Goal: Information Seeking & Learning: Learn about a topic

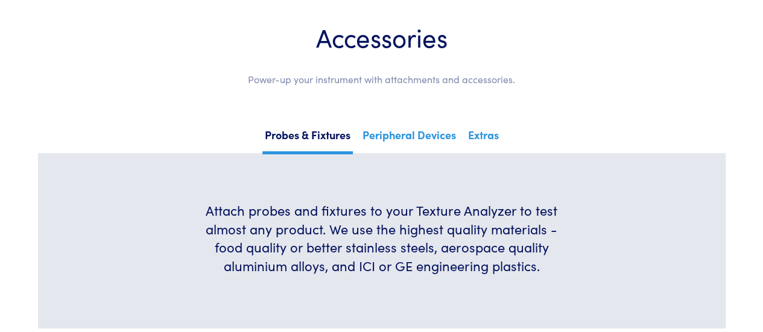
scroll to position [302, 0]
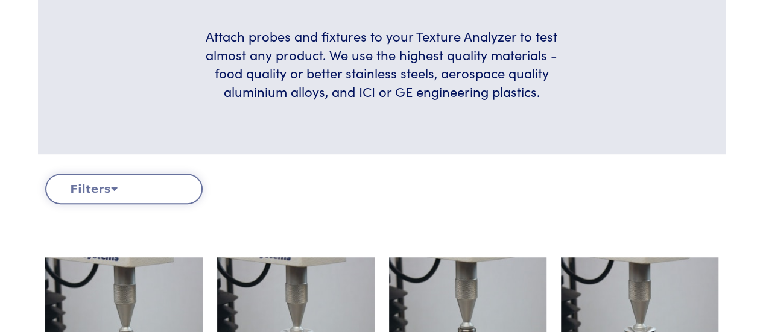
click at [151, 180] on button "Filters" at bounding box center [123, 189] width 157 height 31
click at [106, 195] on button "Filters" at bounding box center [123, 189] width 157 height 31
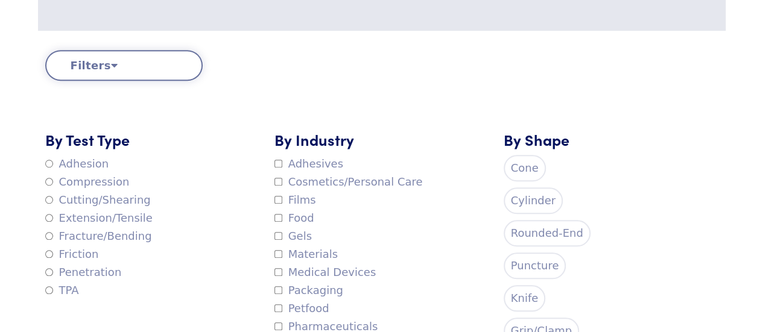
scroll to position [439, 0]
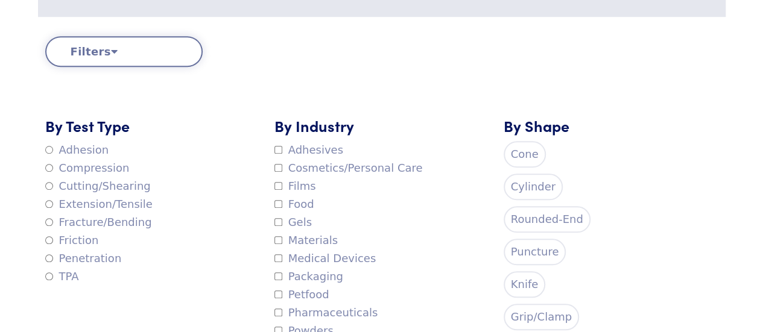
click at [92, 151] on label "Adhesion" at bounding box center [77, 150] width 64 height 18
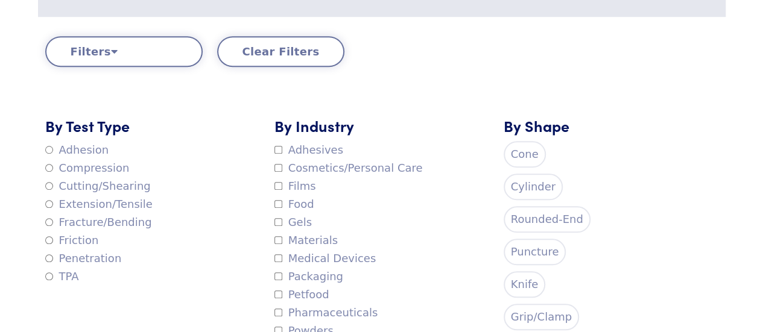
click at [180, 54] on button "Filters" at bounding box center [123, 51] width 157 height 31
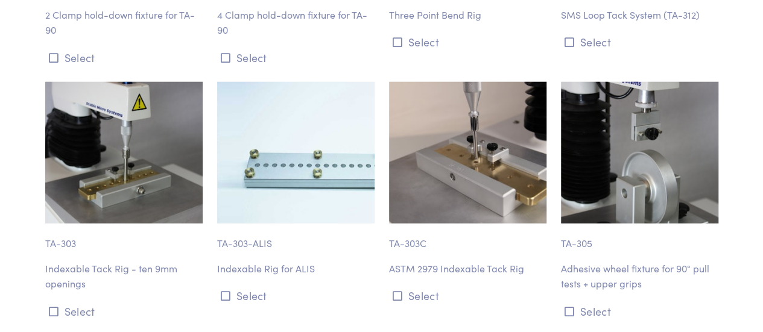
scroll to position [1287, 0]
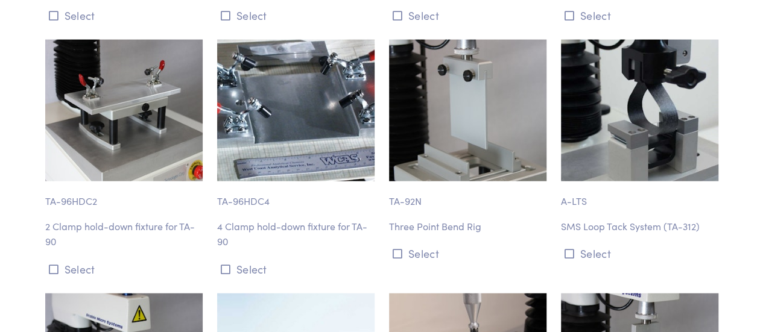
click at [665, 227] on p "SMS Loop Tack System (TA-312)" at bounding box center [639, 227] width 157 height 16
click at [577, 191] on p "A-LTS" at bounding box center [639, 196] width 157 height 28
click at [590, 174] on img at bounding box center [639, 111] width 157 height 142
click at [566, 255] on icon at bounding box center [570, 254] width 10 height 11
click at [596, 224] on p "SMS Loop Tack System (TA-312)" at bounding box center [639, 227] width 157 height 16
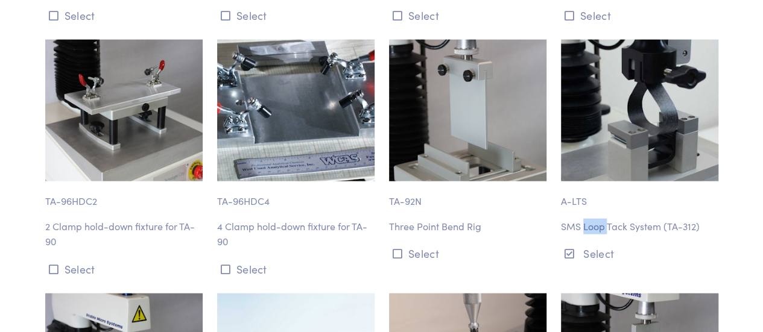
click at [596, 224] on p "SMS Loop Tack System (TA-312)" at bounding box center [639, 227] width 157 height 16
click at [574, 194] on p "A-LTS" at bounding box center [639, 196] width 157 height 28
click at [590, 164] on img at bounding box center [639, 111] width 157 height 142
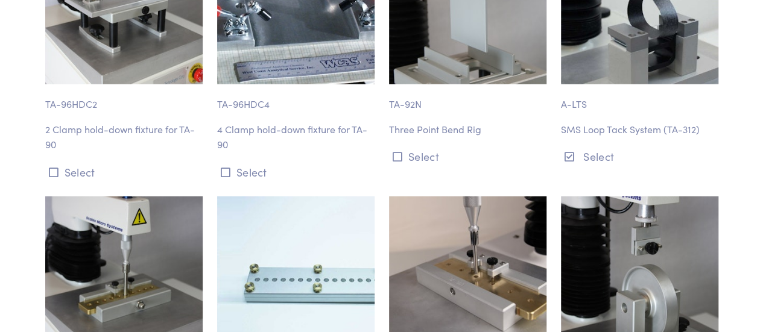
scroll to position [1383, 0]
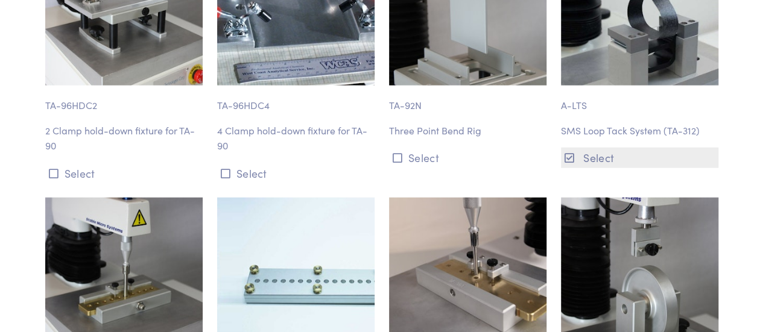
click at [605, 153] on button "Select" at bounding box center [639, 158] width 157 height 20
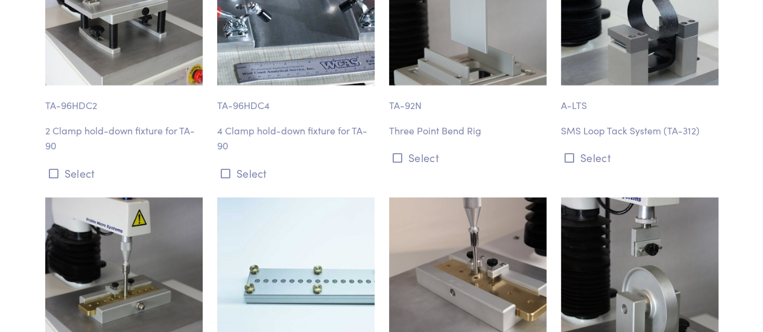
click at [607, 124] on p "SMS Loop Tack System (TA-312)" at bounding box center [639, 131] width 157 height 16
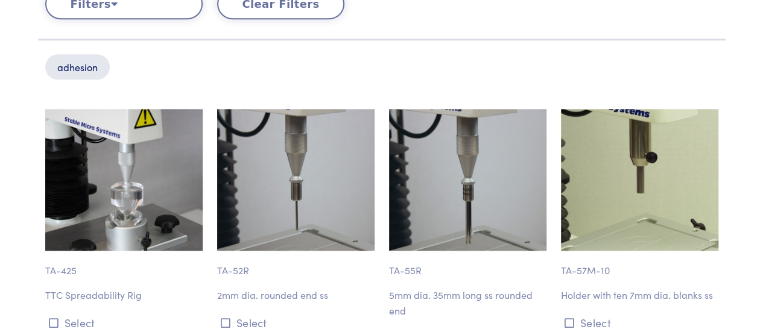
scroll to position [0, 0]
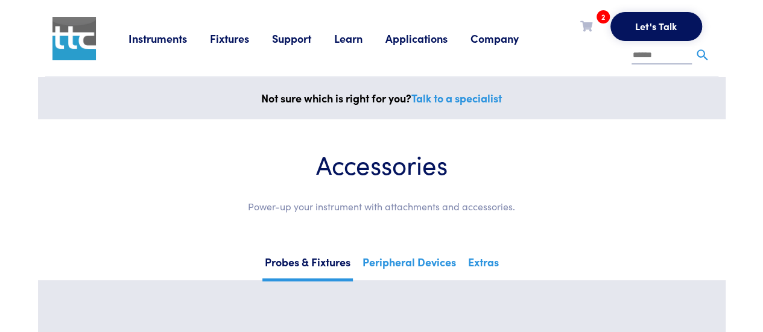
click at [423, 34] on link "Applications" at bounding box center [428, 38] width 85 height 15
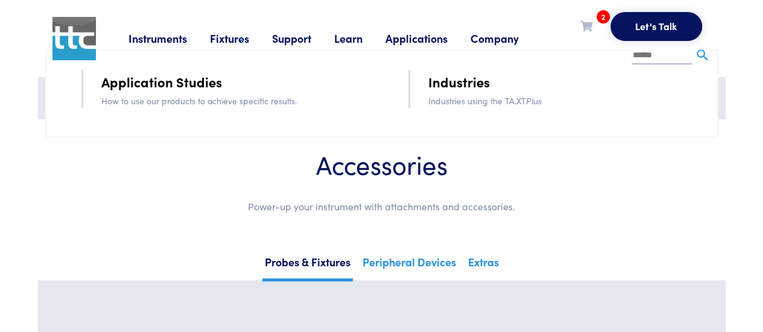
click at [208, 79] on link "Application Studies" at bounding box center [161, 81] width 121 height 21
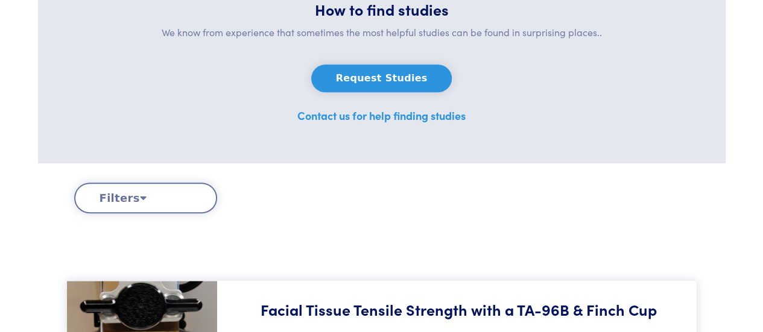
scroll to position [236, 0]
